Goal: Information Seeking & Learning: Get advice/opinions

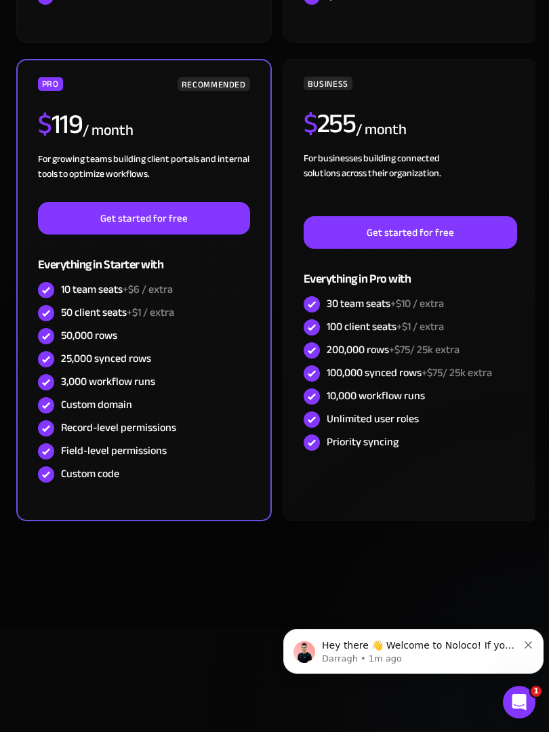
scroll to position [1099, 0]
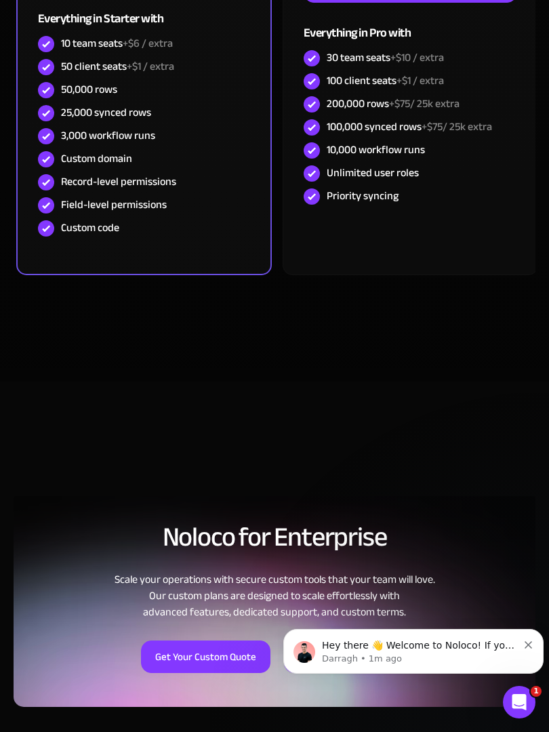
click at [202, 635] on div "Get Your Custom Quote Build it For Me Service" at bounding box center [275, 646] width 522 height 53
click at [146, 502] on div "Noloco for Enterprise Scale your operations with secure custom tools that your …" at bounding box center [275, 598] width 522 height 217
click at [123, 575] on div "Scale your operations with secure custom tools that your team will love. Our cu…" at bounding box center [275, 595] width 522 height 49
click at [421, 579] on div "Scale your operations with secure custom tools that your team will love. Our cu…" at bounding box center [275, 595] width 522 height 49
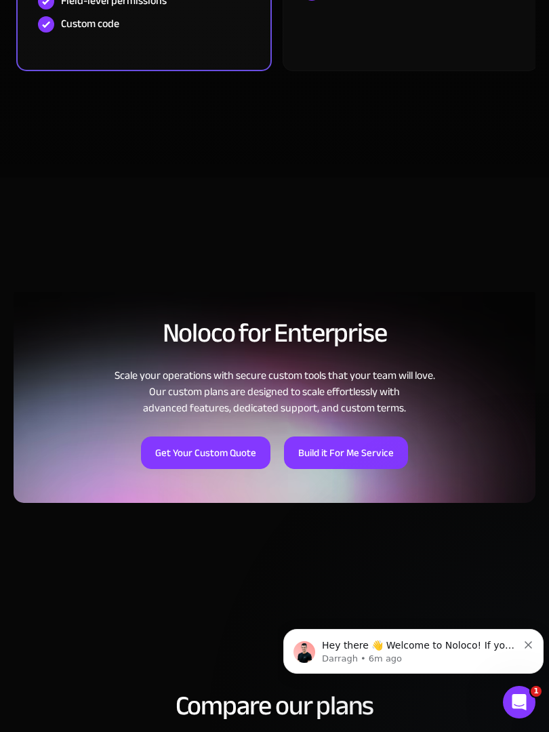
click at [270, 574] on section "Noloco for Enterprise Scale your operations with secure custom tools that your …" at bounding box center [274, 381] width 549 height 407
click at [395, 243] on div "Noloco for Enterprise Scale your operations with secure custom tools that your …" at bounding box center [274, 380] width 549 height 325
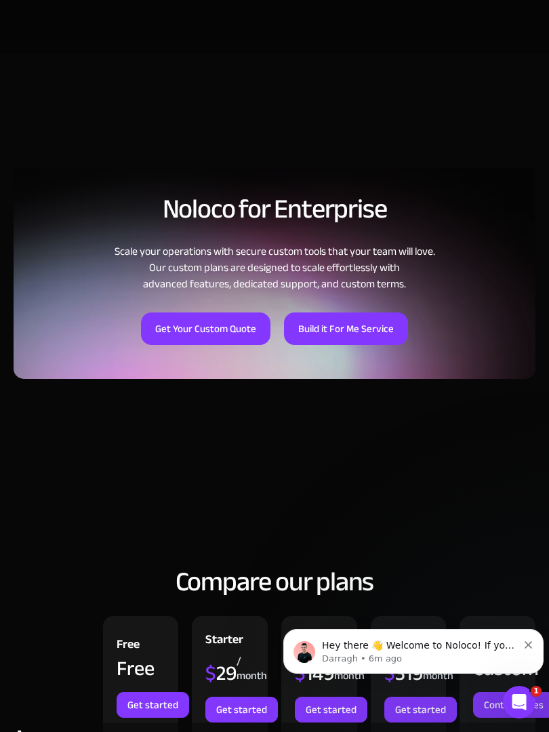
click at [354, 625] on body "Hey there 👋 Welcome to Noloco! If you have any questions, just reply to this me…" at bounding box center [413, 648] width 260 height 84
click at [445, 411] on div "Noloco for Enterprise Scale your operations with secure custom tools that your …" at bounding box center [274, 256] width 549 height 325
click at [362, 630] on div "Hey there 👋 Welcome to Noloco! If you have any questions, just reply to this me…" at bounding box center [413, 651] width 260 height 45
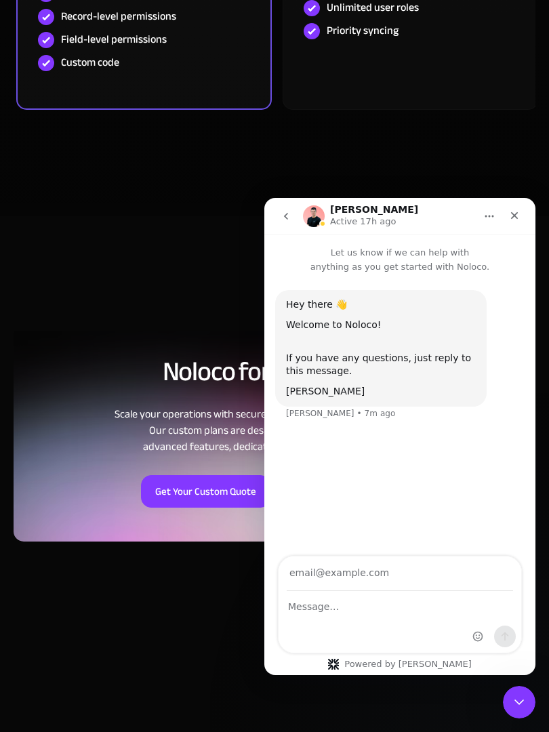
scroll to position [1615, 0]
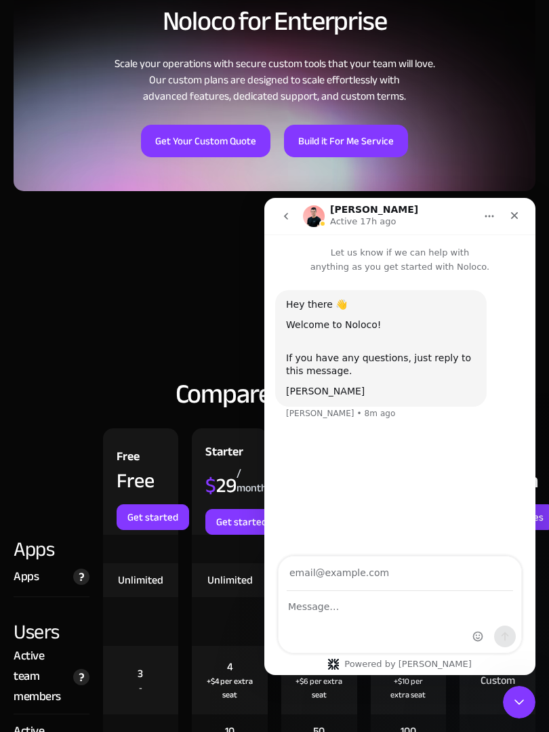
click at [152, 457] on div "Free Free Get started" at bounding box center [141, 481] width 76 height 106
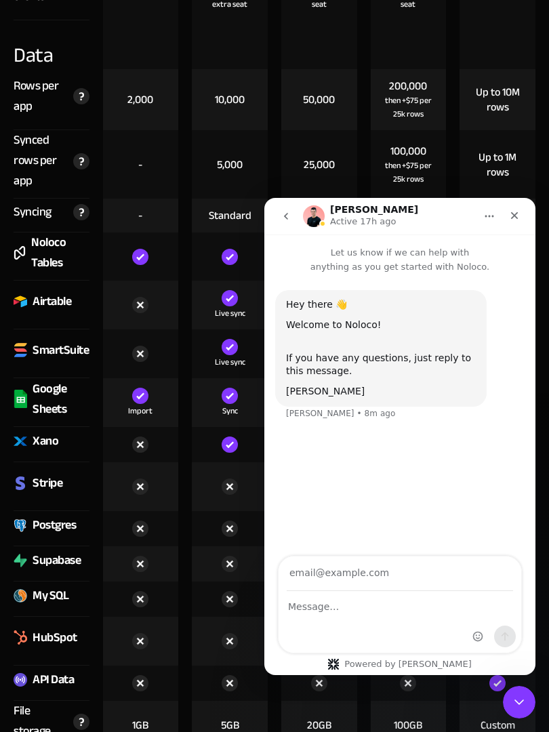
scroll to position [2635, 0]
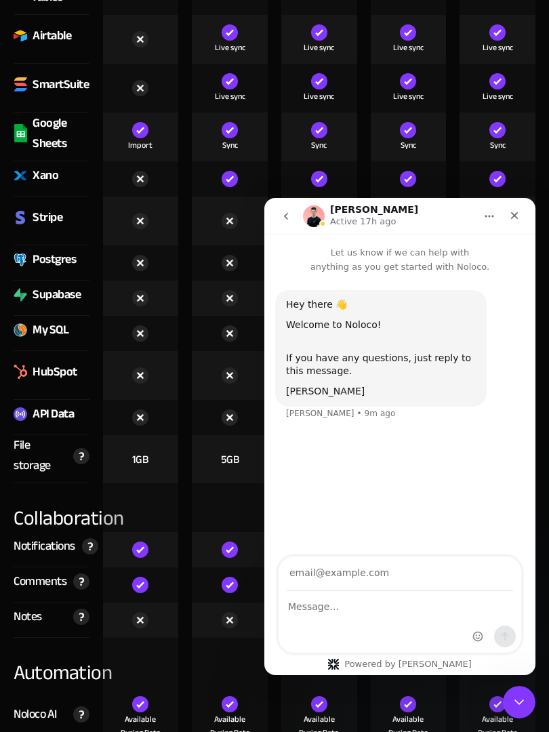
click at [127, 572] on div at bounding box center [141, 584] width 76 height 35
click at [194, 569] on div at bounding box center [230, 584] width 76 height 35
click at [265, 586] on div "Intercom messenger" at bounding box center [399, 605] width 271 height 98
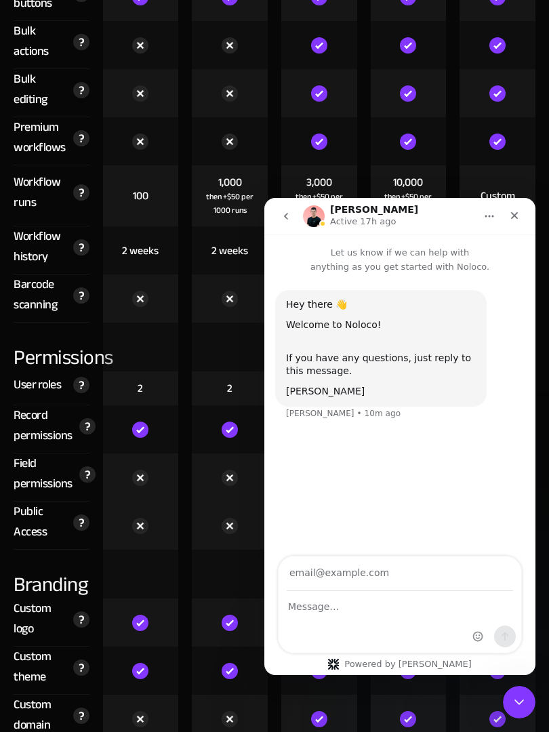
scroll to position [4285, 0]
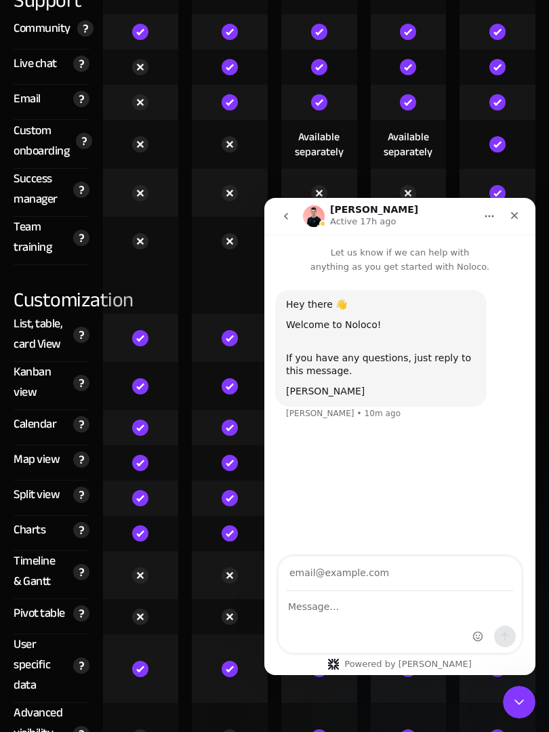
click at [431, 633] on div "Intercom messenger" at bounding box center [399, 621] width 243 height 61
click at [141, 502] on img at bounding box center [140, 498] width 16 height 16
click at [148, 449] on div at bounding box center [141, 462] width 76 height 35
click at [119, 569] on div at bounding box center [141, 575] width 76 height 48
click at [203, 451] on div at bounding box center [230, 462] width 76 height 35
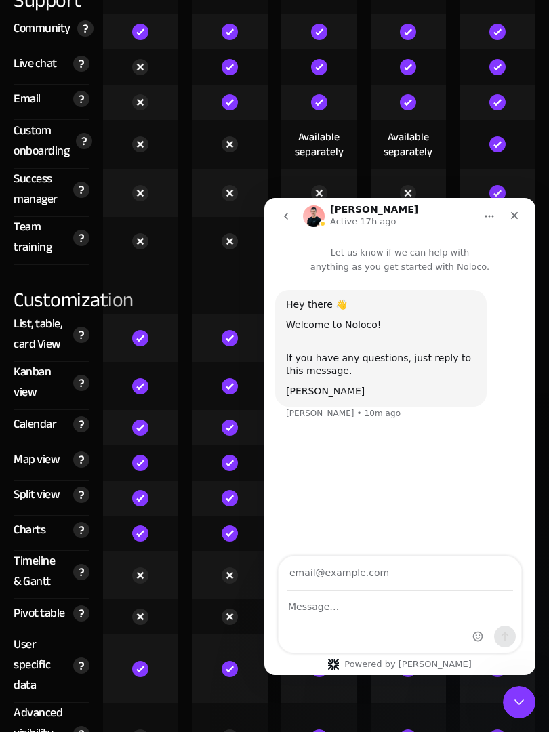
click at [439, 627] on div "Intercom messenger" at bounding box center [399, 621] width 243 height 61
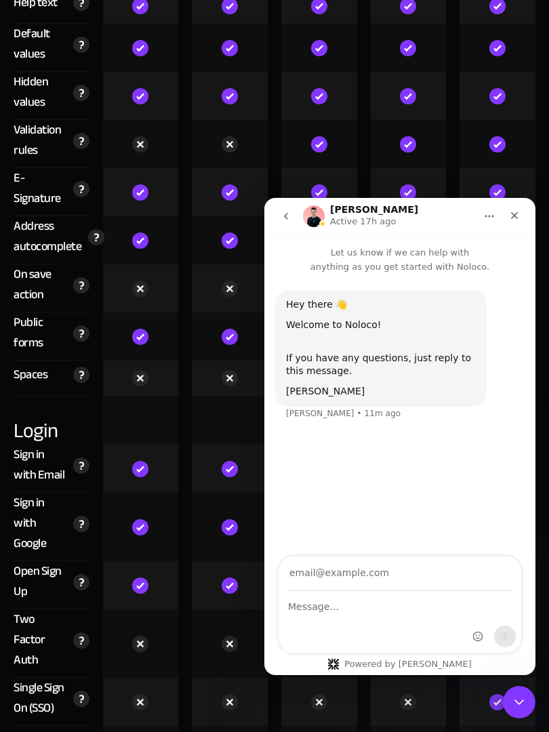
click at [357, 463] on div "Hey there 👋 Welcome to Noloco! If you have any questions, just reply to this me…" at bounding box center [399, 416] width 271 height 284
click at [262, 589] on div at bounding box center [230, 585] width 76 height 48
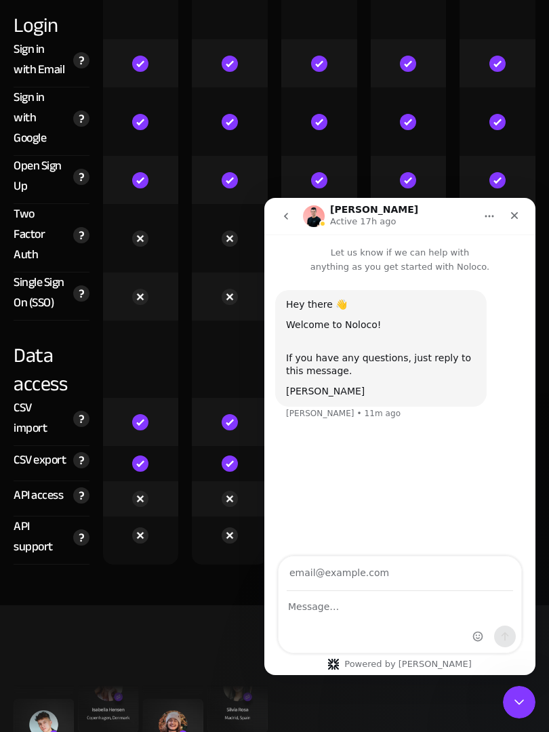
click at [394, 373] on div "If you have any questions, just reply to this message." at bounding box center [381, 358] width 190 height 40
click at [438, 112] on div at bounding box center [409, 121] width 76 height 68
click at [291, 402] on div "Hey there 👋 Welcome to Noloco! If you have any questions, just reply to this me…" at bounding box center [380, 348] width 211 height 117
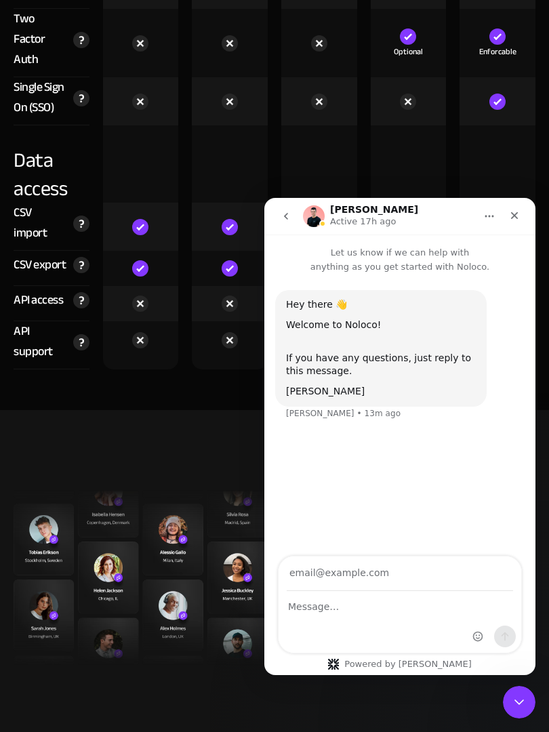
scroll to position [6165, 0]
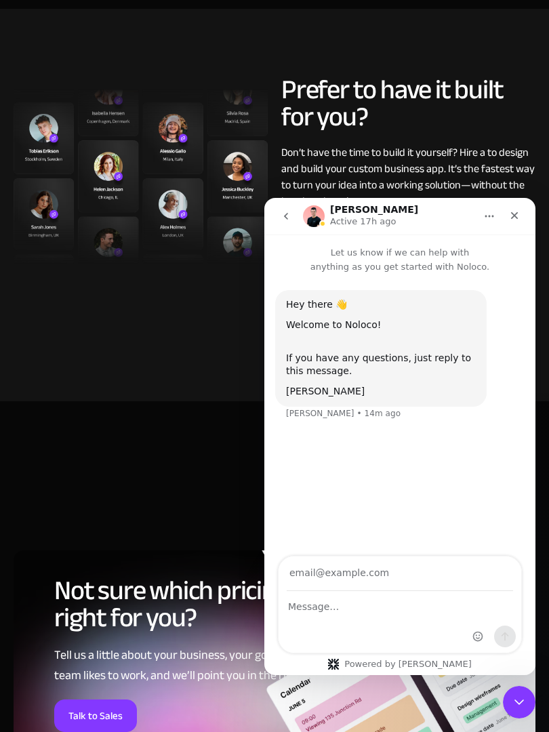
click at [402, 367] on div "If you have any questions, just reply to this message." at bounding box center [381, 358] width 190 height 40
click at [194, 631] on h2 "Not sure which pricing plan is right for you?" at bounding box center [225, 604] width 342 height 54
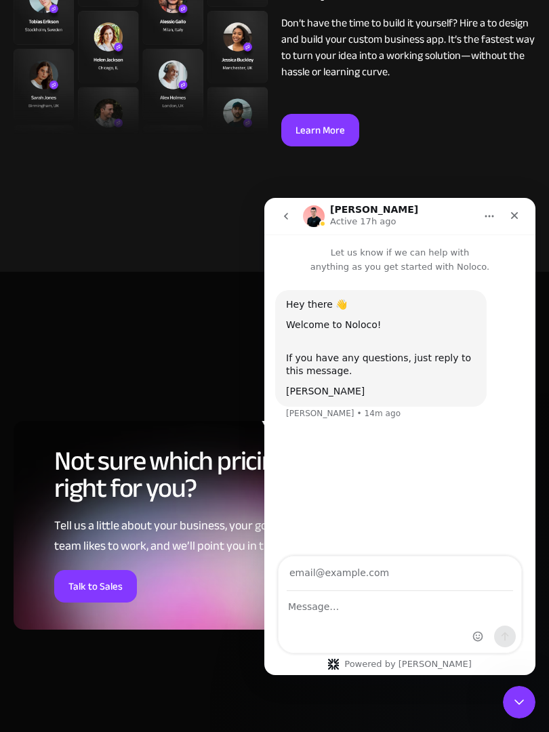
click at [369, 366] on div "If you have any questions, just reply to this message." at bounding box center [381, 358] width 190 height 40
click at [118, 573] on div "Not sure which pricing plan is right for you? Tell us a little about your busin…" at bounding box center [225, 525] width 342 height 154
click at [199, 556] on div "Tell us a little about your business, your goals, and the way your team likes t…" at bounding box center [225, 536] width 342 height 41
click at [196, 369] on div "Not sure which pricing plan is right for you? Tell us a little about your busin…" at bounding box center [274, 511] width 549 height 317
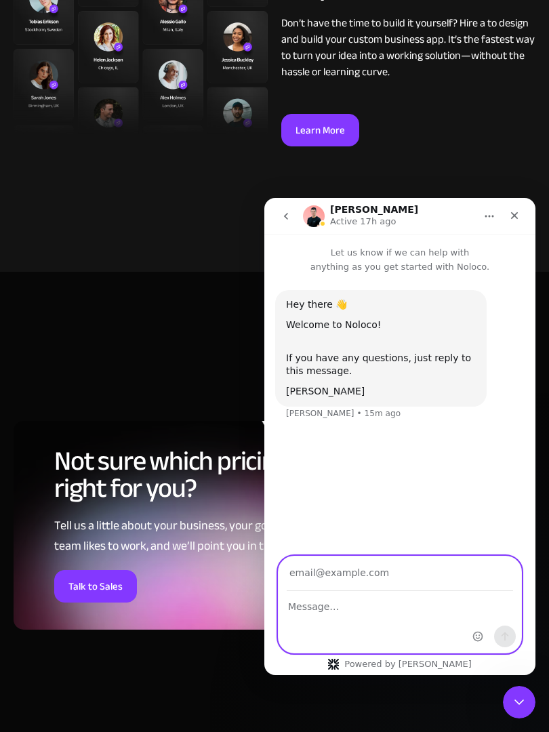
click at [428, 577] on input "Your email" at bounding box center [400, 573] width 226 height 35
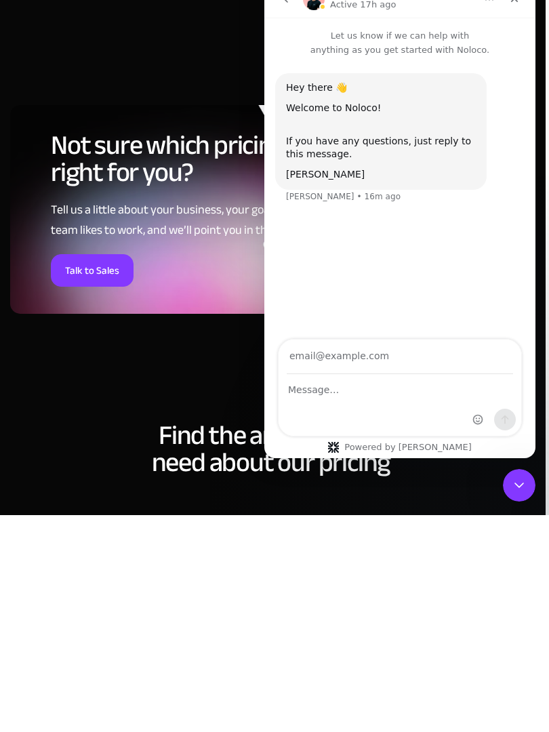
scroll to position [6611, 3]
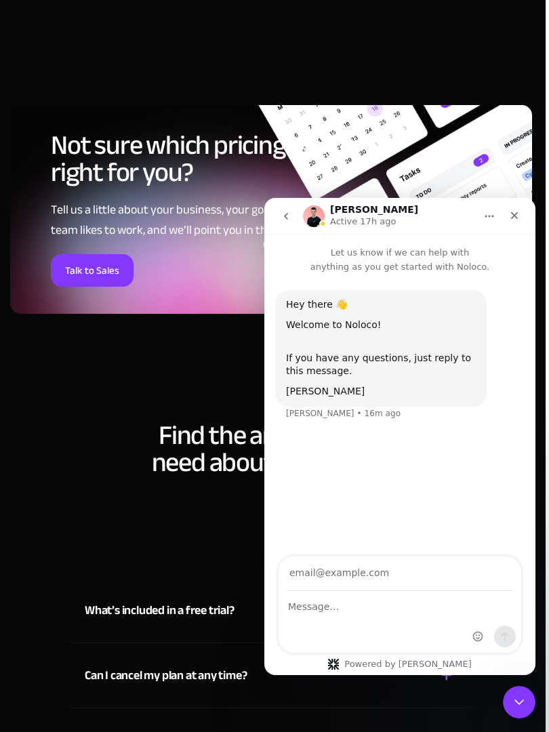
click at [321, 449] on div "Hey there 👋 Welcome to Noloco! If you have any questions, just reply to this me…" at bounding box center [399, 416] width 271 height 284
